Goal: Task Accomplishment & Management: Use online tool/utility

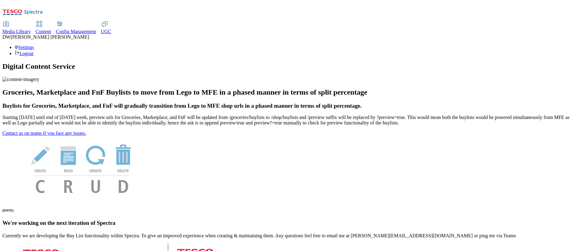
click at [51, 29] on span "Content" at bounding box center [44, 31] width 16 height 5
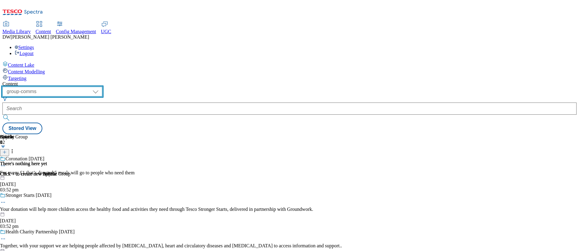
click at [102, 87] on select "dotcom-cz dotcom-hu dotcom-sk fnf-uk ghs-roi ghs-uk group-comms ighs-cz ighs-hu…" at bounding box center [52, 92] width 100 height 10
select select "ghs-uk"
click at [79, 87] on select "dotcom-cz dotcom-hu dotcom-sk fnf-uk ghs-roi ghs-uk group-comms ighs-cz ighs-hu…" at bounding box center [52, 92] width 100 height 10
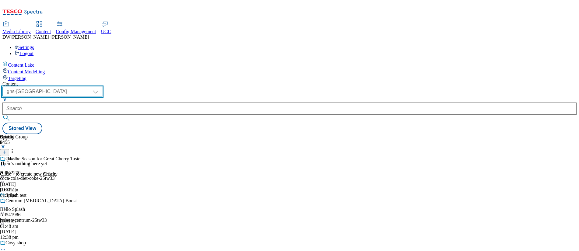
click at [102, 87] on select "dotcom-cz dotcom-hu dotcom-sk fnf-uk ghs-roi ghs-uk group-comms ighs-cz ighs-hu…" at bounding box center [52, 92] width 100 height 10
click at [26, 76] on span "Targeting" at bounding box center [17, 78] width 19 height 5
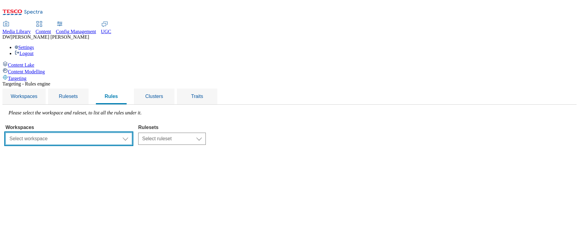
click at [132, 133] on select "Select workspace Test Targeting_24th_September_Sanity test 20th march Test_Sani…" at bounding box center [68, 139] width 127 height 12
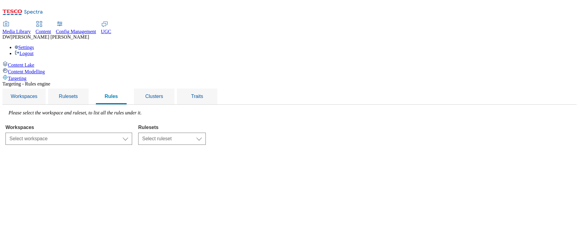
select select "0a6dd34b-2200-428d-a2fc-1be2b70d3cb6"
click at [206, 133] on select "Select ruleset R2 R22 R233 Test rule" at bounding box center [172, 139] width 68 height 12
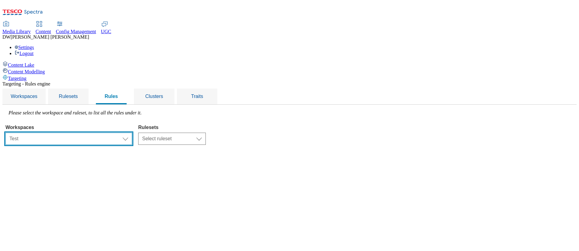
click at [132, 133] on select "Select workspace Test Targeting_24th_September_Sanity test 20th march Test_Sani…" at bounding box center [68, 139] width 127 height 12
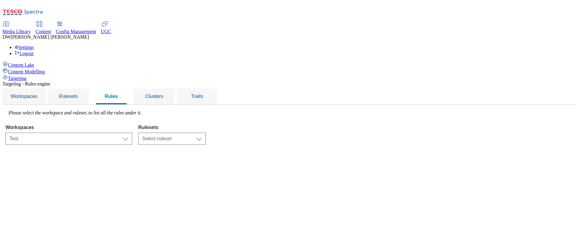
click at [269, 144] on div "Targeting - Rules engine Workspaces Rulesets Rules Clusters Traits Please selec…" at bounding box center [289, 113] width 574 height 64
click at [206, 133] on select "Select ruleset R2 R22 R233 Test rule" at bounding box center [172, 139] width 68 height 12
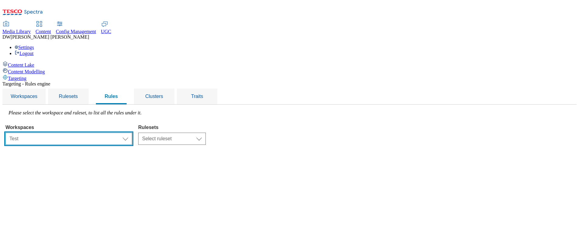
click at [132, 133] on select "Select workspace Test Targeting_24th_September_Sanity test 20th march Test_Sani…" at bounding box center [68, 139] width 127 height 12
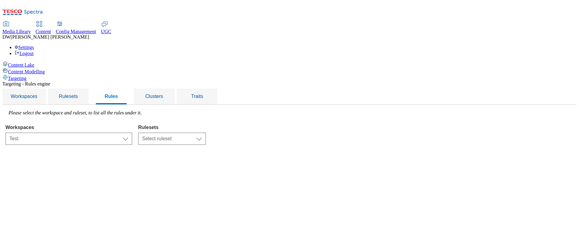
select select "1faf44c7-6c66-46a0-bf69-243c673192b4"
click at [225, 133] on select "Select ruleset test 20th march test_sanity_16_oct_16 test_sanity_6th_oct" at bounding box center [181, 139] width 87 height 12
select select "b279af4e-1ffe-456e-b510-39901e131e03"
click at [215, 133] on select "Select ruleset test 20th march test_sanity_16_oct_16 test_sanity_6th_oct" at bounding box center [181, 139] width 87 height 12
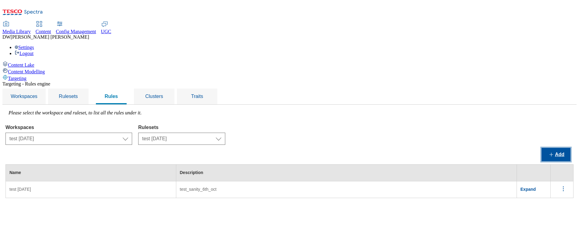
click at [554, 148] on button "Add" at bounding box center [555, 154] width 29 height 13
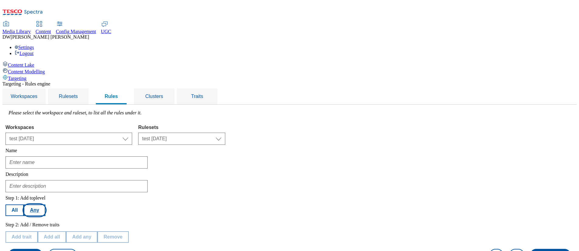
click at [45, 204] on button "Any" at bounding box center [34, 210] width 21 height 12
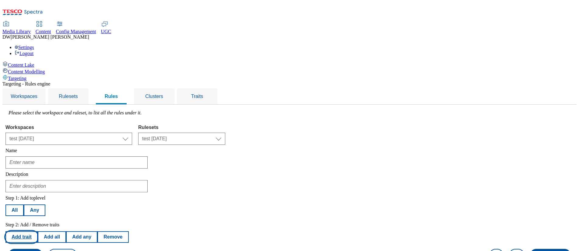
click at [38, 231] on button "Add trait" at bounding box center [21, 237] width 32 height 12
click at [224, 192] on div "Step 1: Add toplevel All Any Step 2: Add / Remove traits Add trait Add all Add …" at bounding box center [289, 227] width 568 height 71
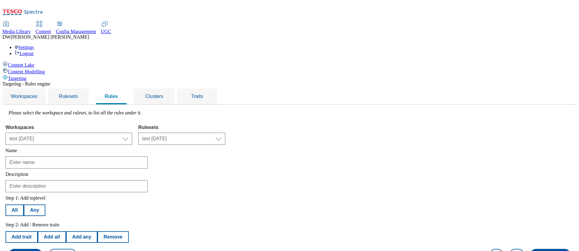
select select "segments"
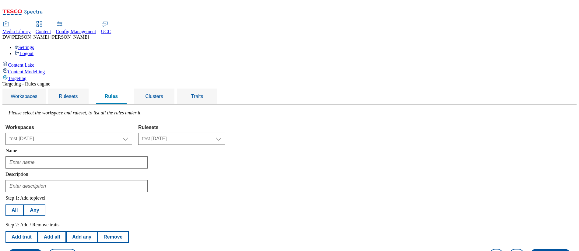
select select "u-whoosh-subs-variant"
select select "profileSegments"
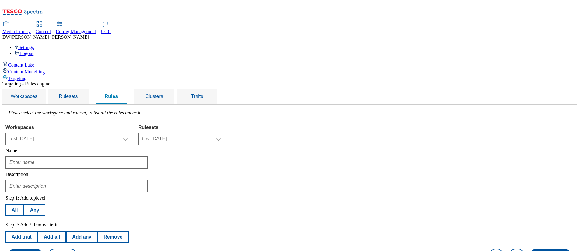
select select "9523b0fc-35d9-462b-9897-d41106e2fa58:false"
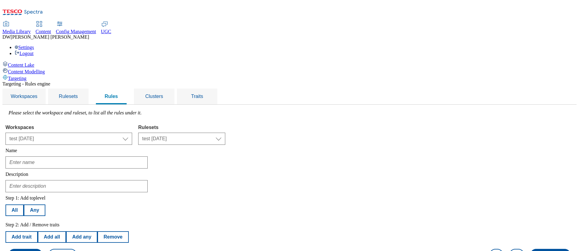
select select "channel"
select select
